Goal: Information Seeking & Learning: Understand process/instructions

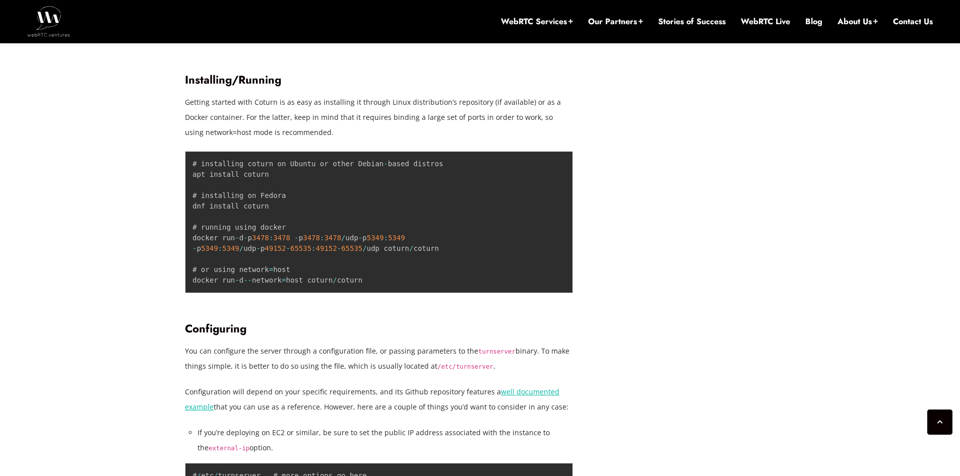
scroll to position [1562, 0]
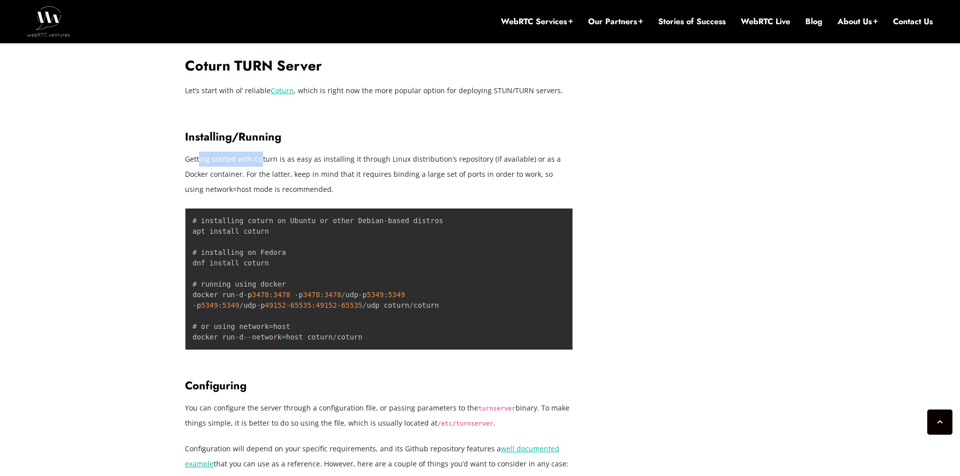
drag, startPoint x: 215, startPoint y: 158, endPoint x: 259, endPoint y: 156, distance: 43.9
click at [259, 156] on p "Getting started with Coturn is as easy as installing it through Linux distribut…" at bounding box center [379, 174] width 388 height 45
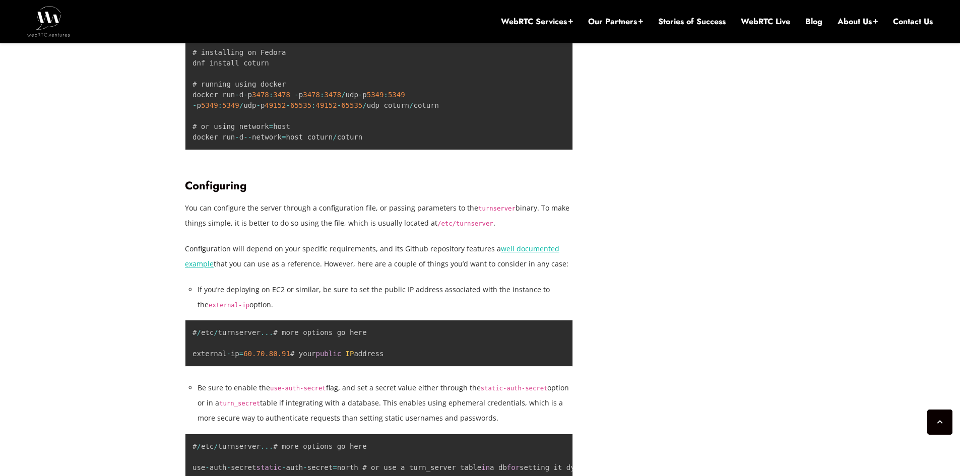
scroll to position [1814, 0]
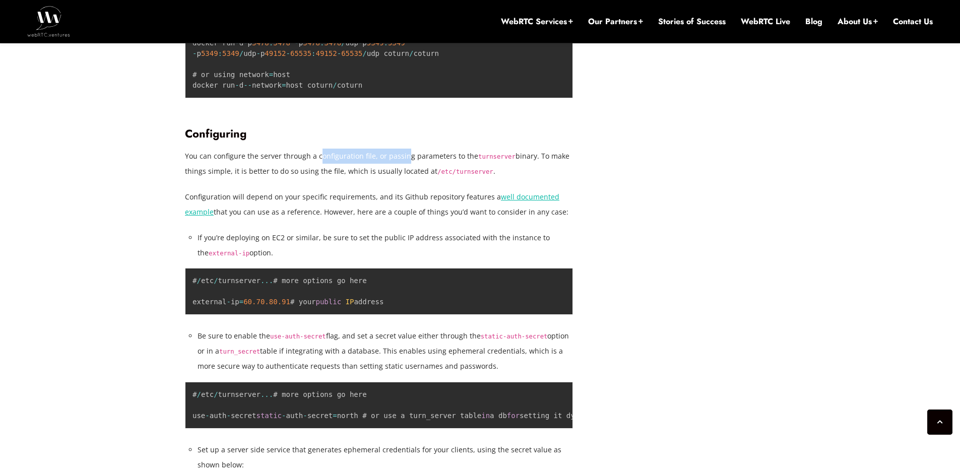
drag, startPoint x: 322, startPoint y: 161, endPoint x: 403, endPoint y: 154, distance: 81.4
click at [403, 154] on p "You can configure the server through a configuration file, or passing parameter…" at bounding box center [379, 164] width 388 height 30
drag, startPoint x: 208, startPoint y: 171, endPoint x: 315, endPoint y: 165, distance: 108.0
click at [315, 165] on p "You can configure the server through a configuration file, or passing parameter…" at bounding box center [379, 164] width 388 height 30
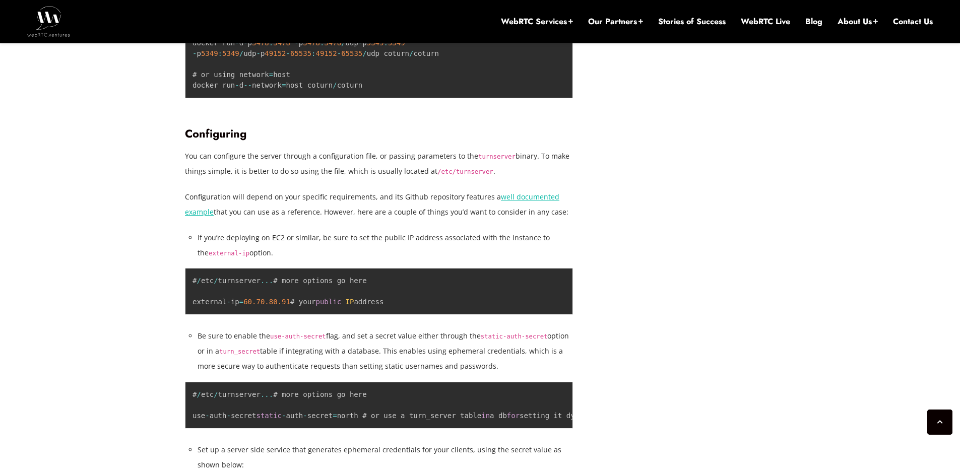
drag, startPoint x: 227, startPoint y: 201, endPoint x: 470, endPoint y: 186, distance: 242.8
click at [368, 217] on p "Configuration will depend on your specific requirements, and its Github reposit…" at bounding box center [379, 204] width 388 height 30
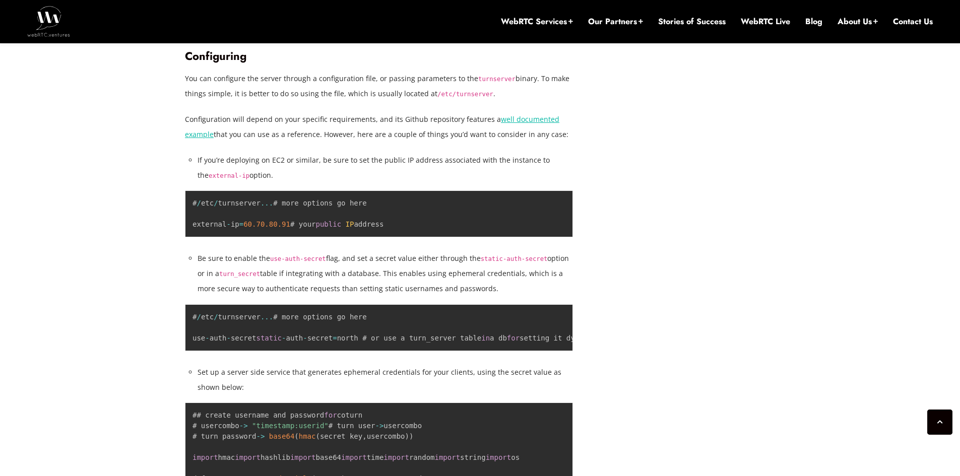
scroll to position [1914, 0]
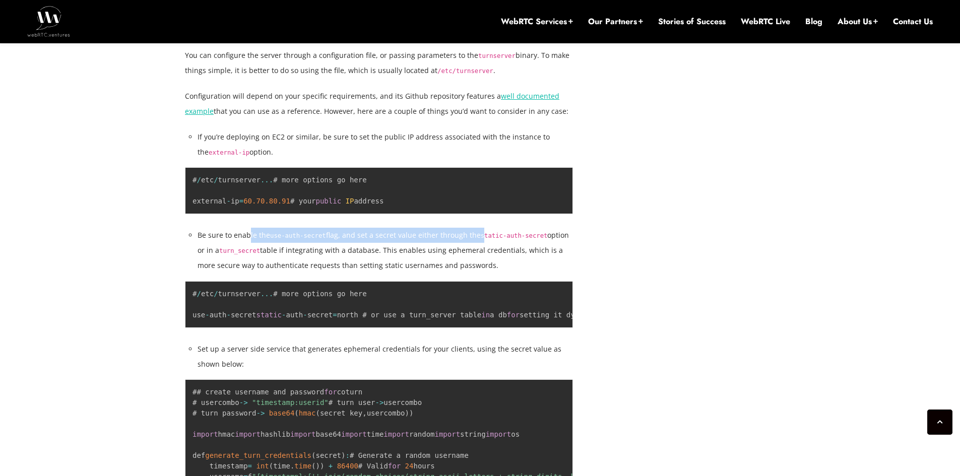
drag, startPoint x: 249, startPoint y: 245, endPoint x: 476, endPoint y: 239, distance: 226.8
click at [476, 239] on li "Be sure to enable the use-auth-secret flag, and set a secret value either throu…" at bounding box center [384, 250] width 375 height 45
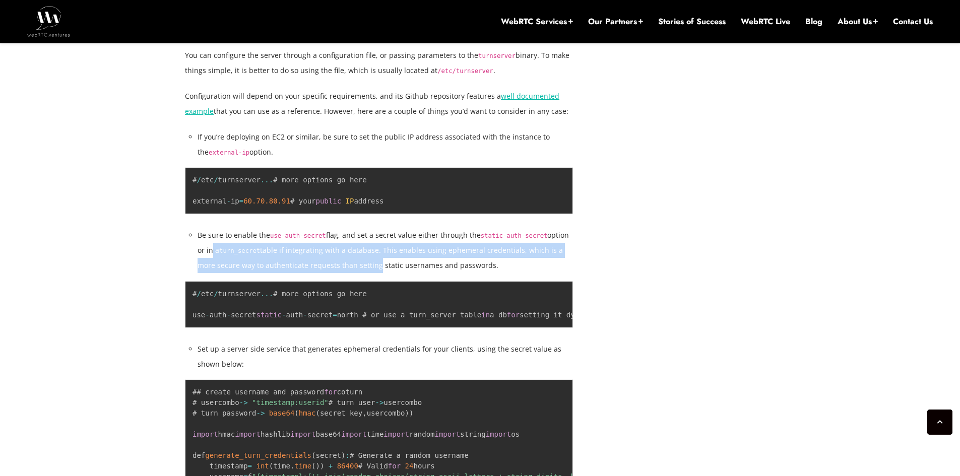
drag, startPoint x: 198, startPoint y: 263, endPoint x: 352, endPoint y: 274, distance: 154.0
click at [352, 273] on li "Be sure to enable the use-auth-secret flag, and set a secret value either throu…" at bounding box center [384, 250] width 375 height 45
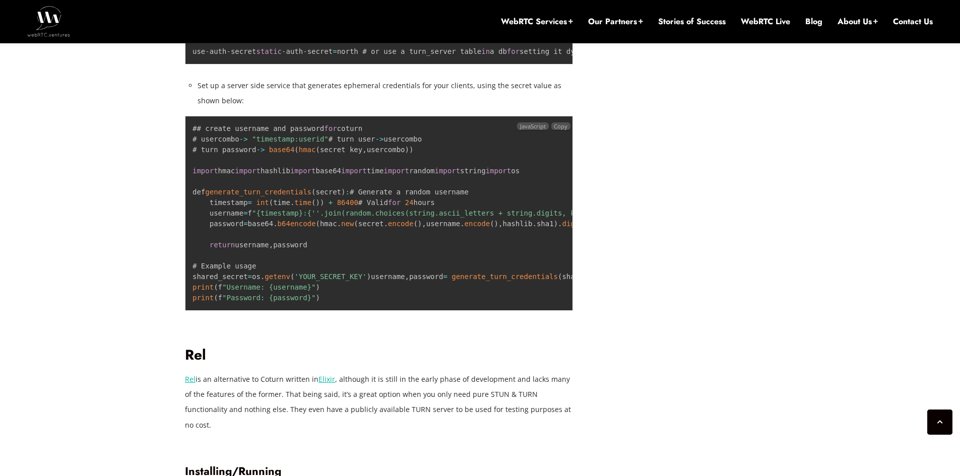
scroll to position [2166, 0]
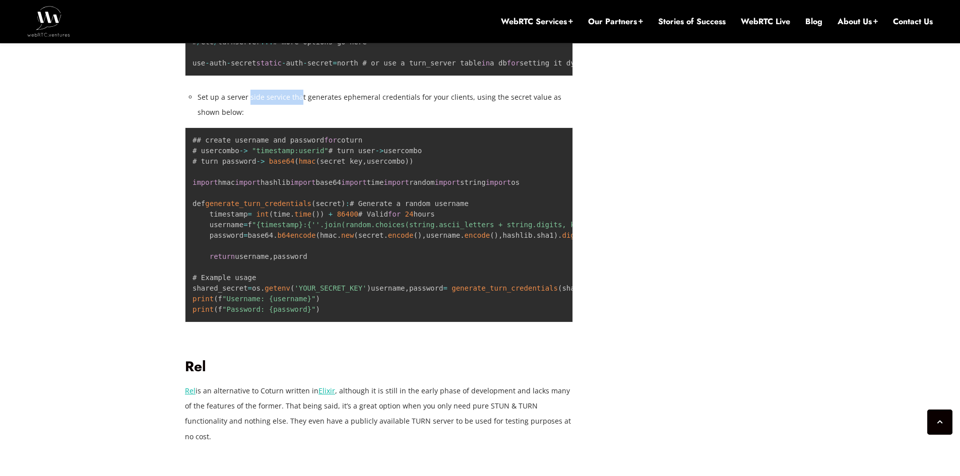
drag, startPoint x: 248, startPoint y: 127, endPoint x: 308, endPoint y: 129, distance: 60.0
click at [306, 120] on li "Set up a server side service that generates ephemeral credentials for your clie…" at bounding box center [384, 105] width 375 height 30
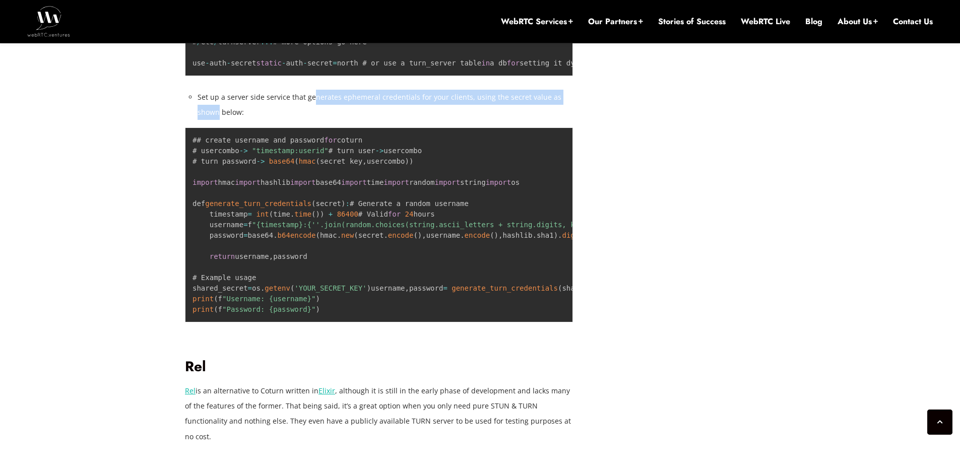
drag, startPoint x: 316, startPoint y: 129, endPoint x: 582, endPoint y: 126, distance: 266.5
click at [582, 126] on div "[DATE] [PERSON_NAME] Comments Off on How to Set Up Self-Hosted STUN/TURN Server…" at bounding box center [386, 236] width 403 height 3816
click at [600, 153] on div "[DATE] [PERSON_NAME] Comments Off on How to Set Up Self-Hosted STUN/TURN Server…" at bounding box center [480, 236] width 602 height 3816
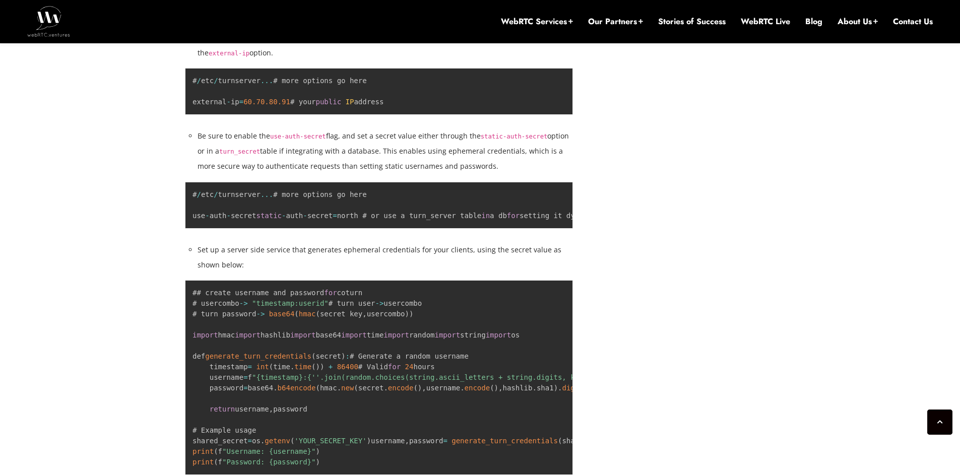
scroll to position [2015, 0]
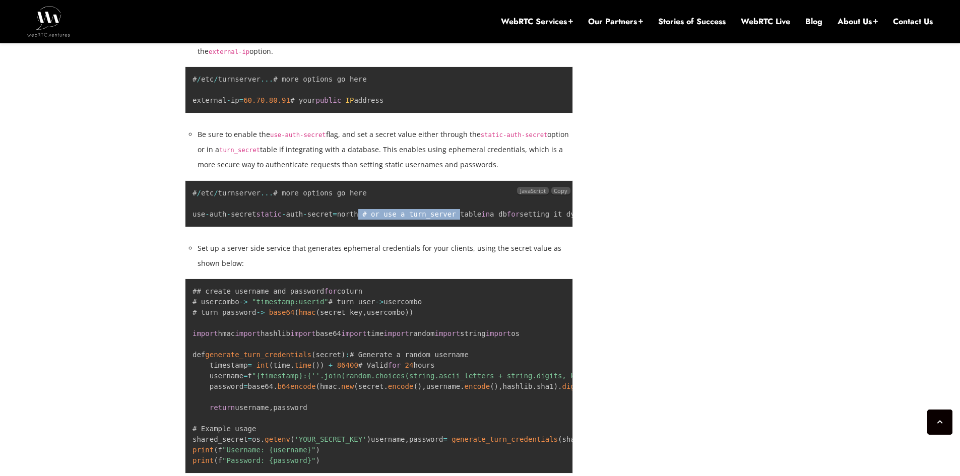
drag, startPoint x: 302, startPoint y: 246, endPoint x: 377, endPoint y: 249, distance: 74.6
click at [377, 218] on code "# / etc / turnserver ... # more options go here use - auth - secret static - au…" at bounding box center [402, 203] width 421 height 29
click at [355, 271] on li "Set up a server side service that generates ephemeral credentials for your clie…" at bounding box center [384, 256] width 375 height 30
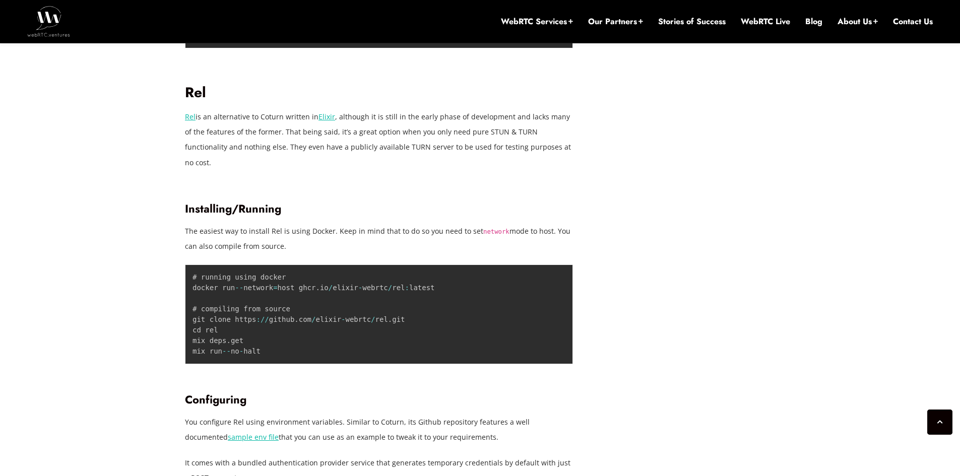
scroll to position [2519, 0]
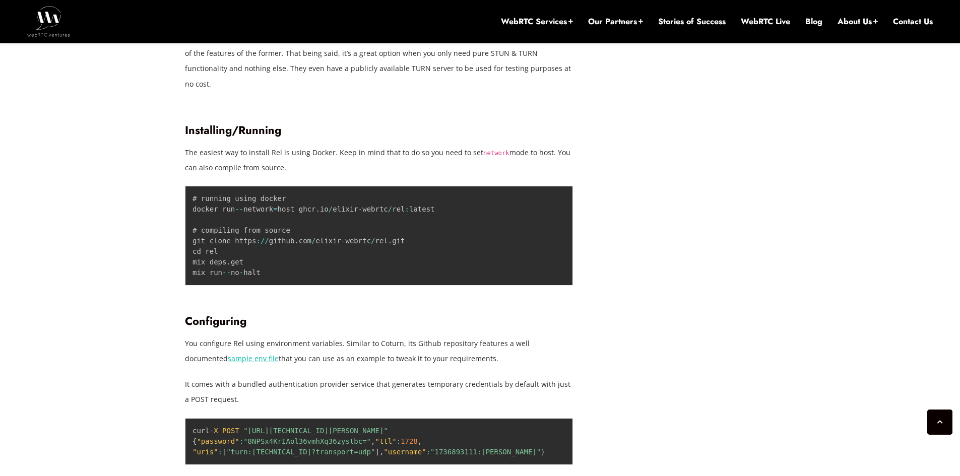
click at [379, 91] on p "Rel is an alternative to Coturn written in Elixir , although it is still in the…" at bounding box center [379, 61] width 388 height 60
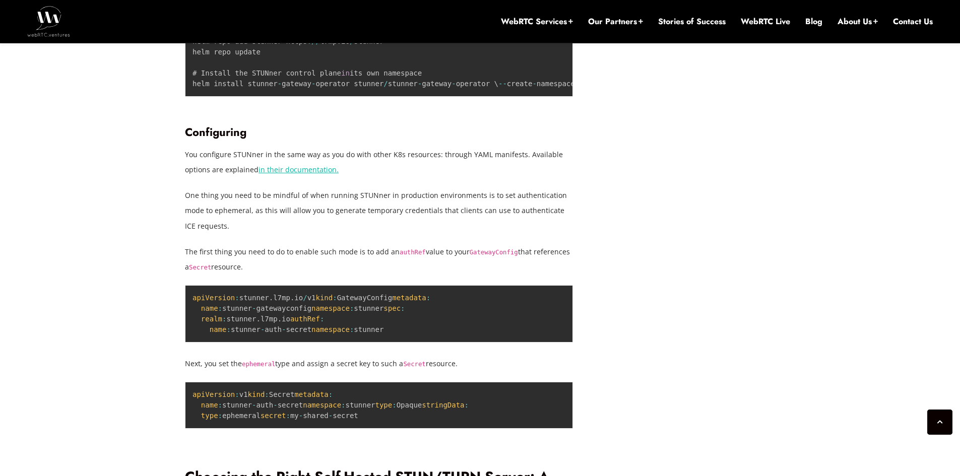
scroll to position [3224, 0]
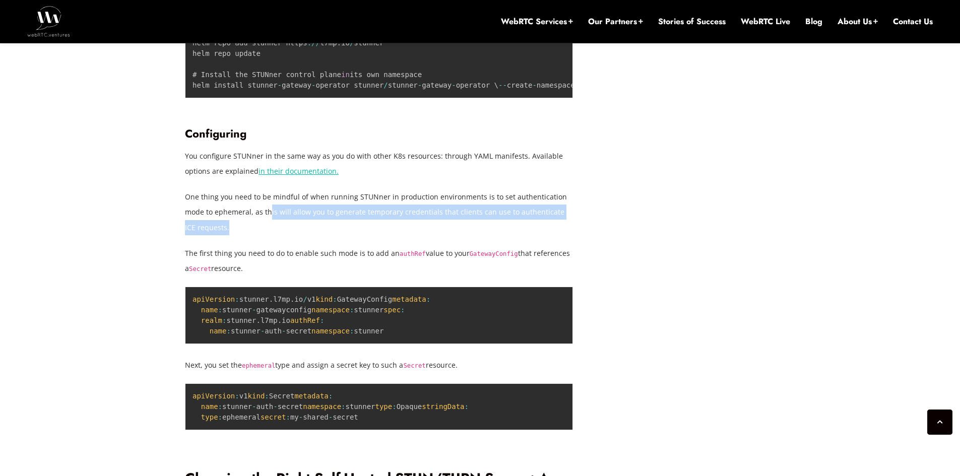
drag, startPoint x: 275, startPoint y: 359, endPoint x: 465, endPoint y: 367, distance: 190.6
click at [465, 235] on p "One thing you need to be mindful of when running STUNner in production environm…" at bounding box center [379, 211] width 388 height 45
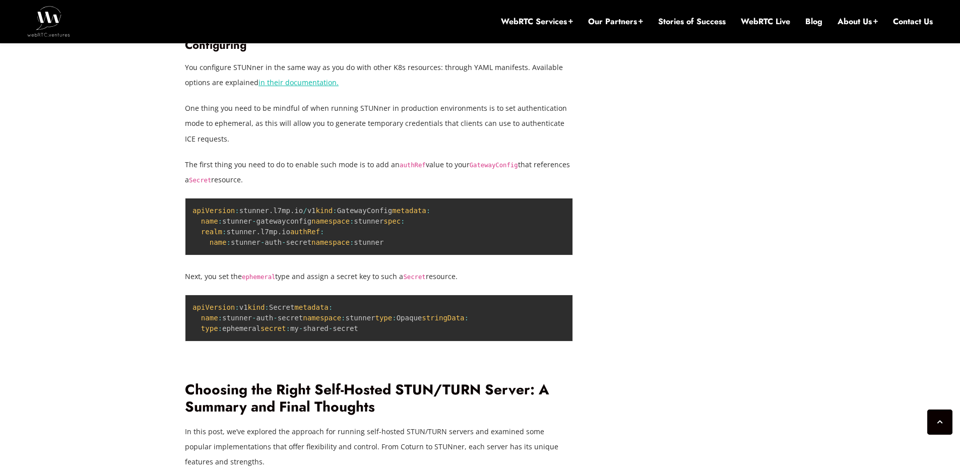
scroll to position [3325, 0]
